Goal: Task Accomplishment & Management: Complete application form

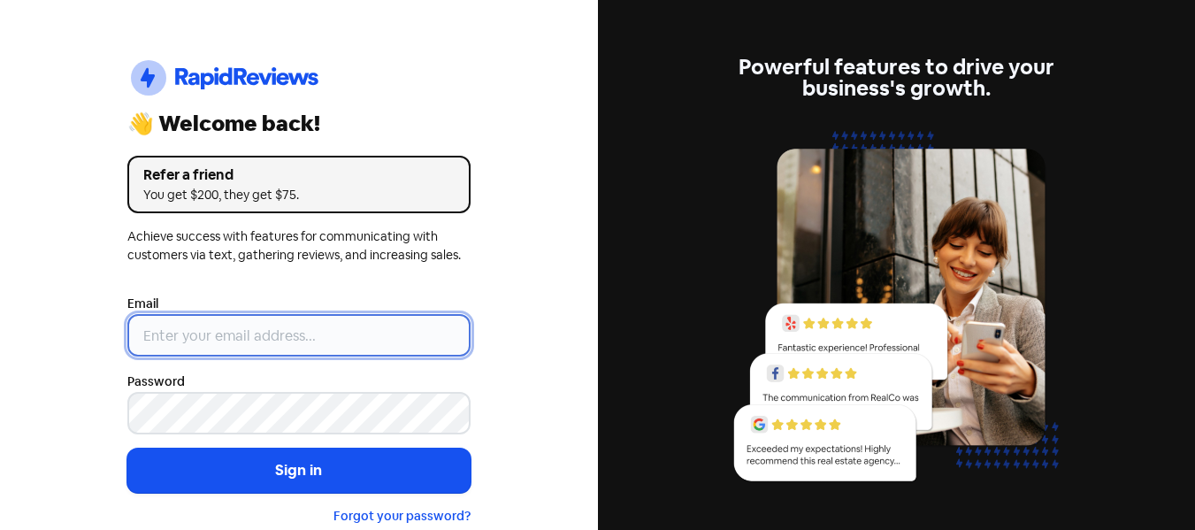
type input "[EMAIL_ADDRESS][DOMAIN_NAME]"
click at [331, 321] on input "[EMAIL_ADDRESS][DOMAIN_NAME]" at bounding box center [298, 335] width 343 height 42
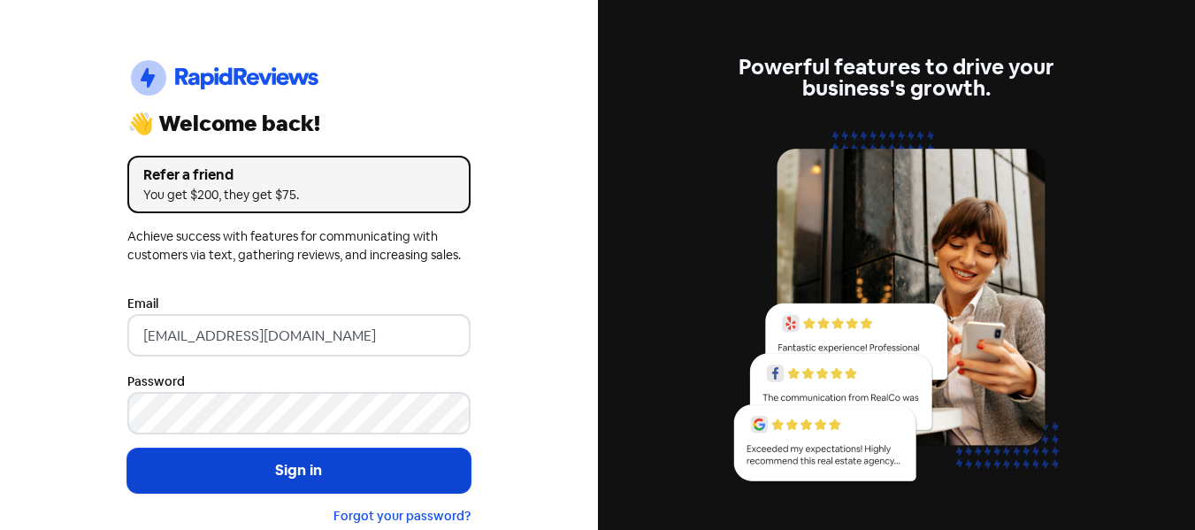
click at [247, 462] on button "Sign in" at bounding box center [298, 470] width 343 height 44
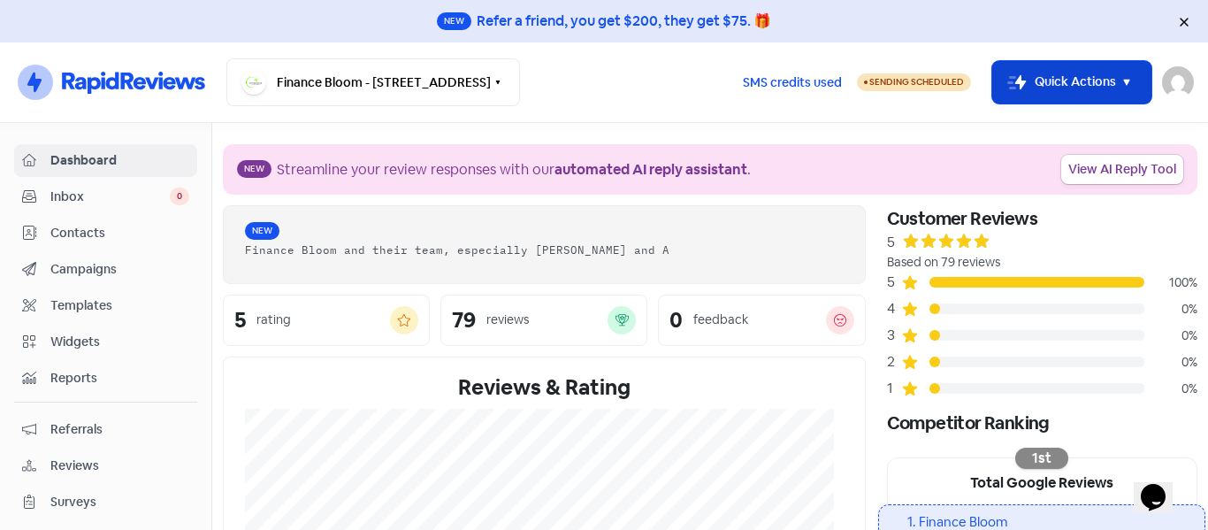
click at [1038, 86] on button "Icon For Thunder-move Quick Actions" at bounding box center [1071, 82] width 159 height 42
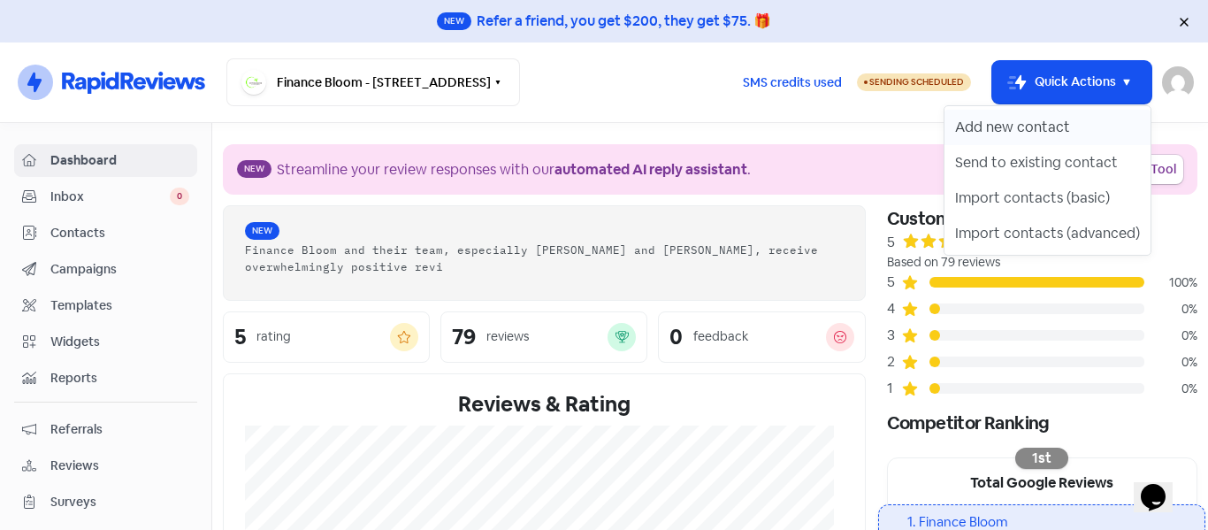
click at [1025, 126] on button "Add new contact" at bounding box center [1048, 127] width 206 height 35
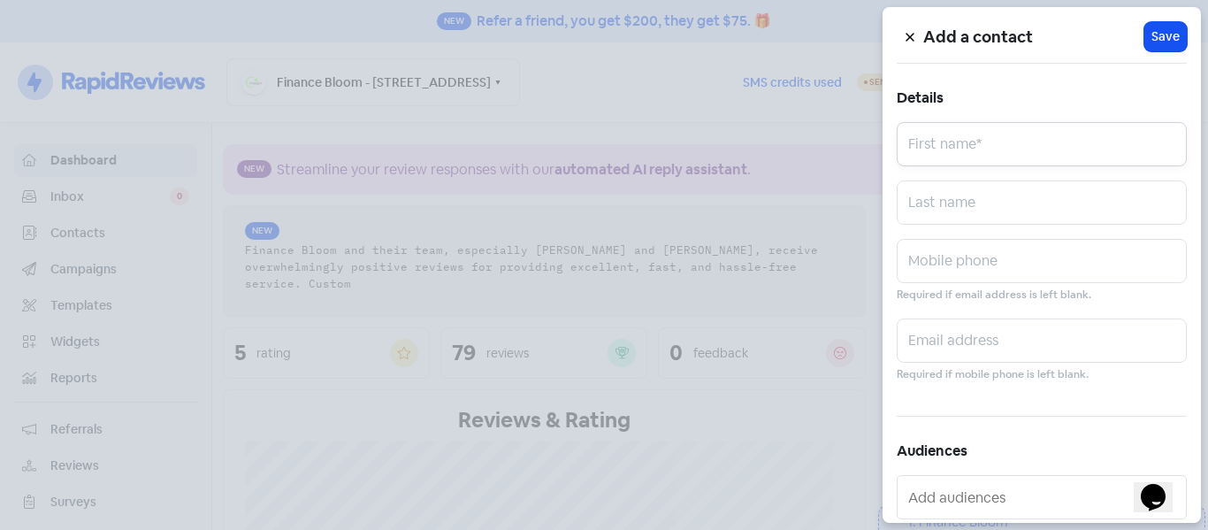
click at [962, 141] on input "text" at bounding box center [1042, 144] width 290 height 44
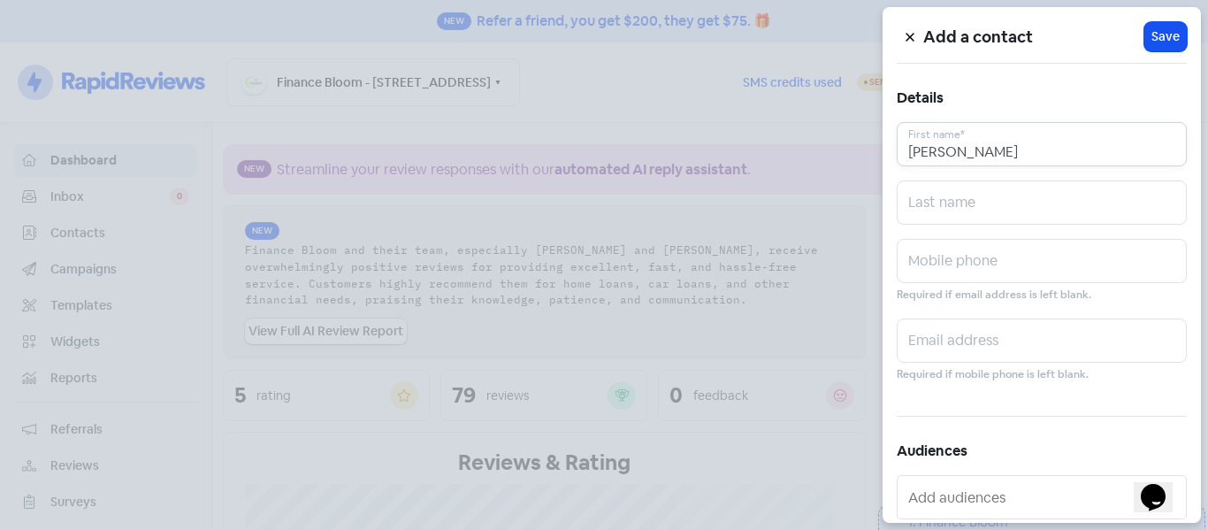
type input "[PERSON_NAME]"
click at [924, 202] on input "text" at bounding box center [1042, 202] width 290 height 44
type input "Kaur"
click at [936, 262] on input "text" at bounding box center [1042, 261] width 290 height 44
paste input "0272871991"
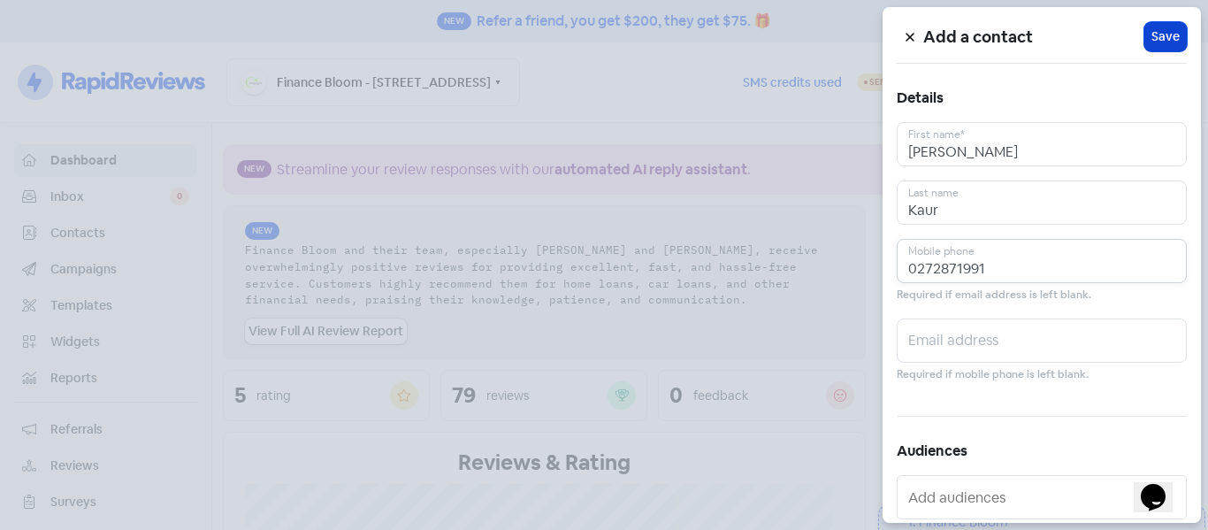
type input "0272871991"
click at [1156, 39] on span "Save" at bounding box center [1166, 36] width 28 height 19
